Goal: Navigation & Orientation: Find specific page/section

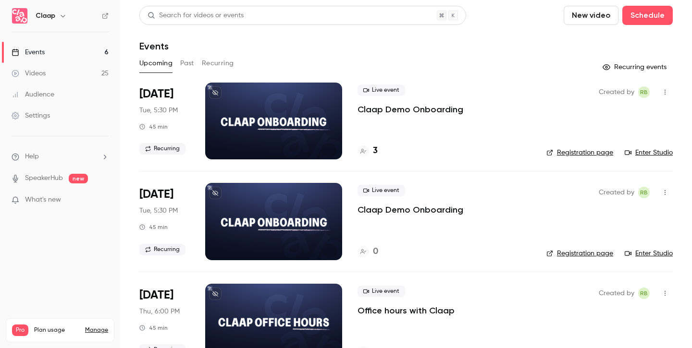
click at [189, 63] on button "Past" at bounding box center [187, 63] width 14 height 15
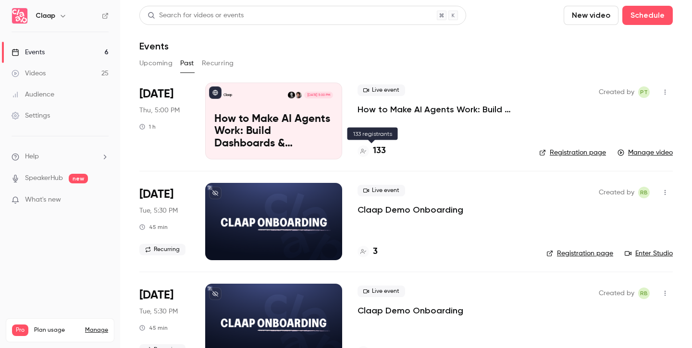
click at [380, 154] on h4 "133" at bounding box center [379, 151] width 13 height 13
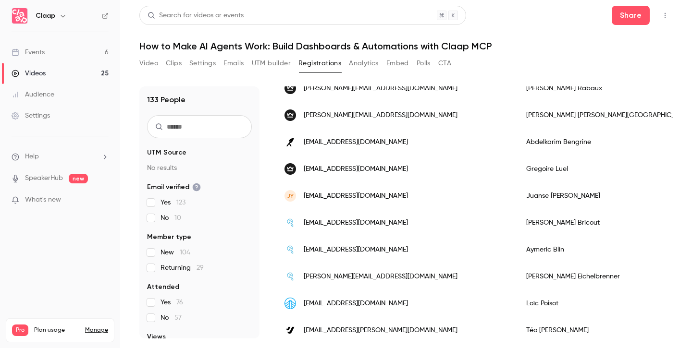
scroll to position [231, 0]
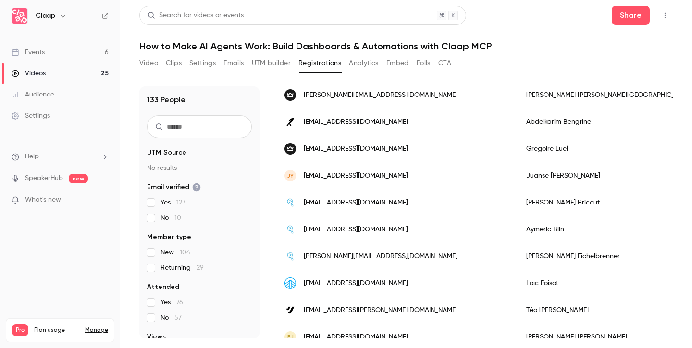
click at [365, 64] on button "Analytics" at bounding box center [364, 63] width 30 height 15
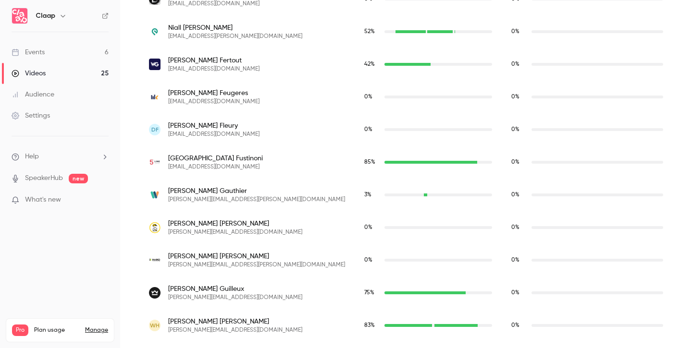
scroll to position [2155, 0]
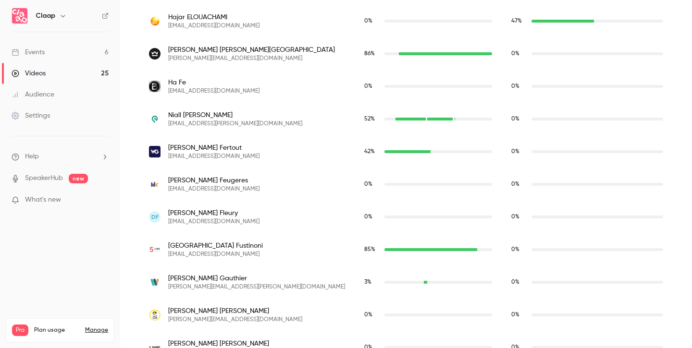
click at [42, 52] on div "Events" at bounding box center [28, 53] width 33 height 10
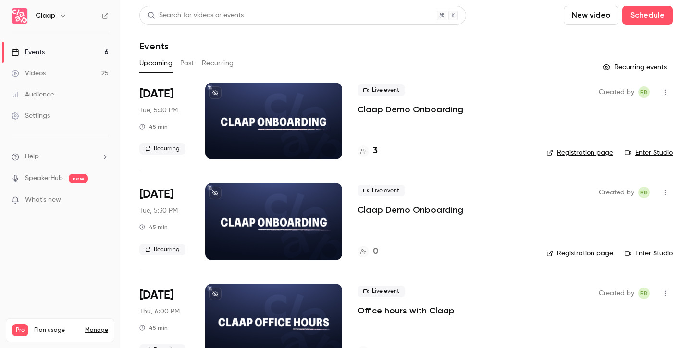
scroll to position [331, 0]
